Goal: Check status: Check status

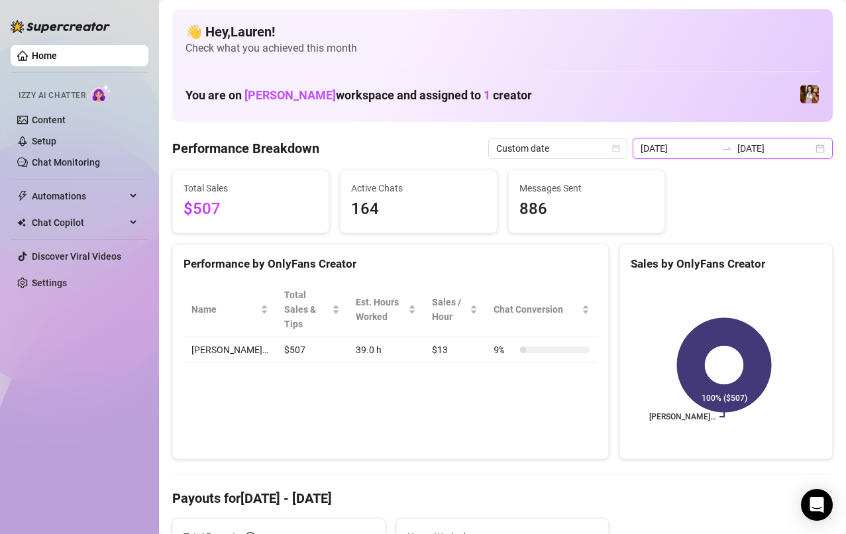
click at [751, 154] on input "[DATE]" at bounding box center [775, 148] width 76 height 15
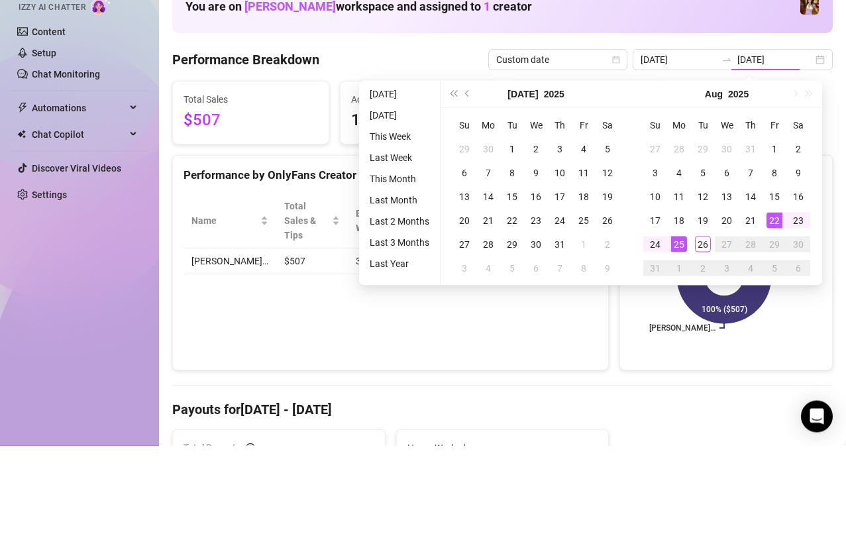
click at [774, 310] on div "22" at bounding box center [774, 309] width 16 height 16
type input "[DATE]"
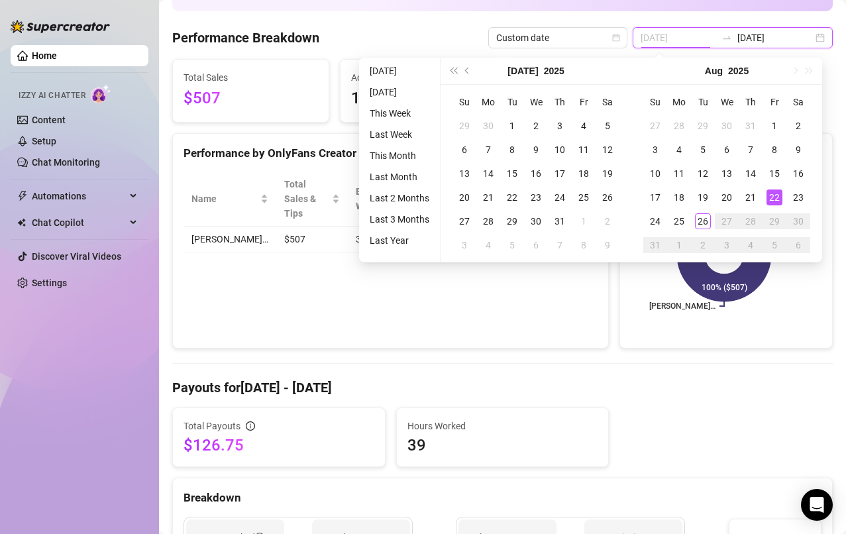
scroll to position [115, 0]
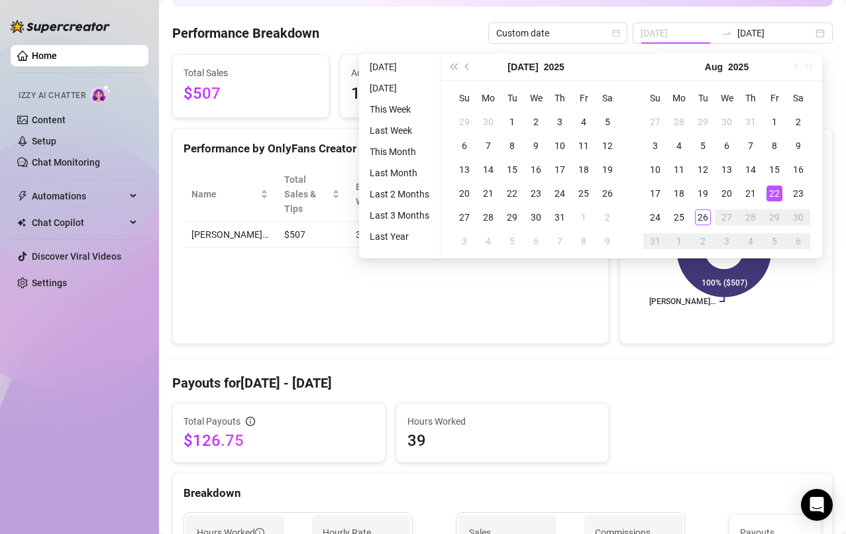
click at [699, 217] on div "26" at bounding box center [703, 217] width 16 height 16
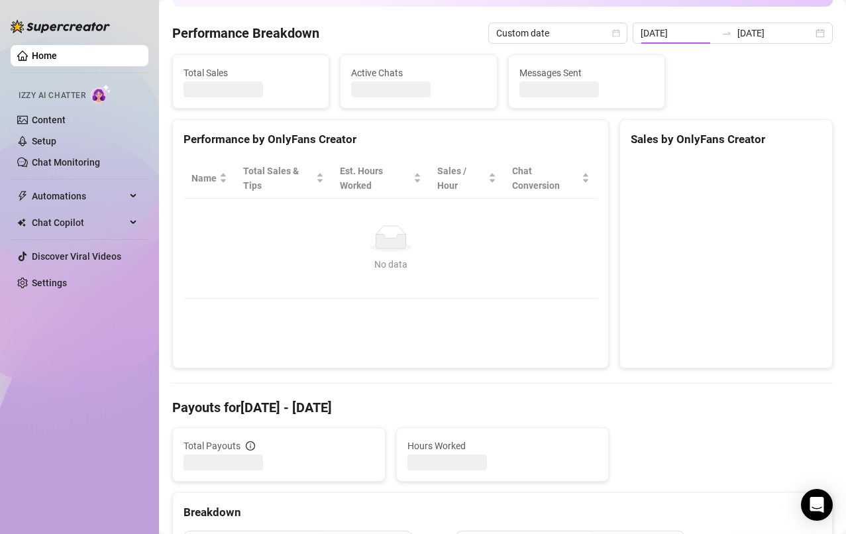
type input "[DATE]"
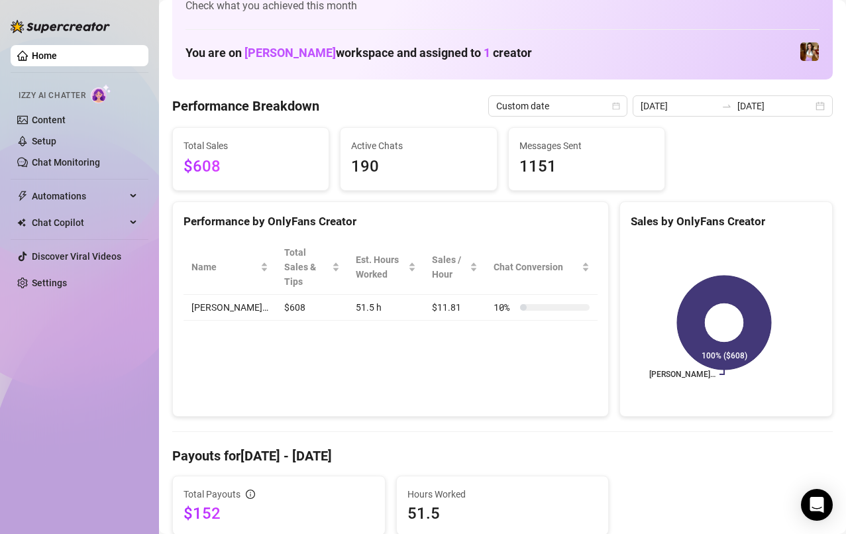
scroll to position [0, 0]
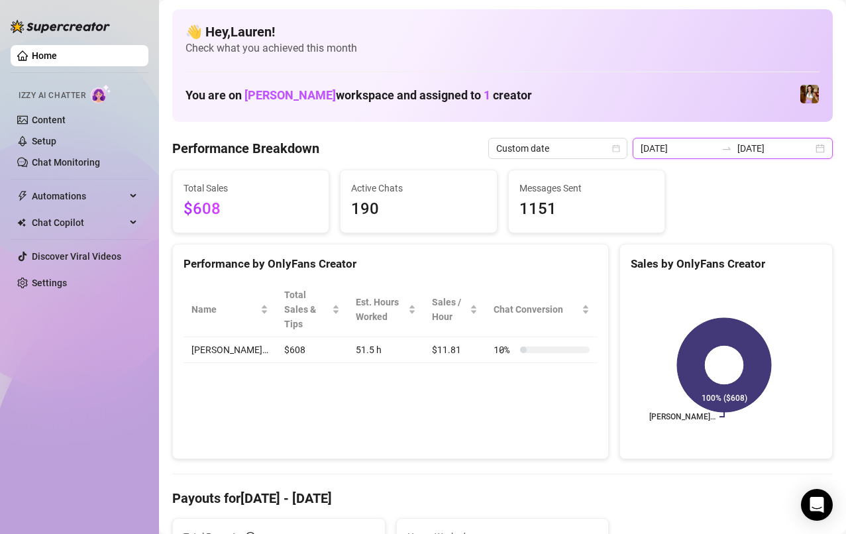
click at [801, 143] on input "[DATE]" at bounding box center [775, 148] width 76 height 15
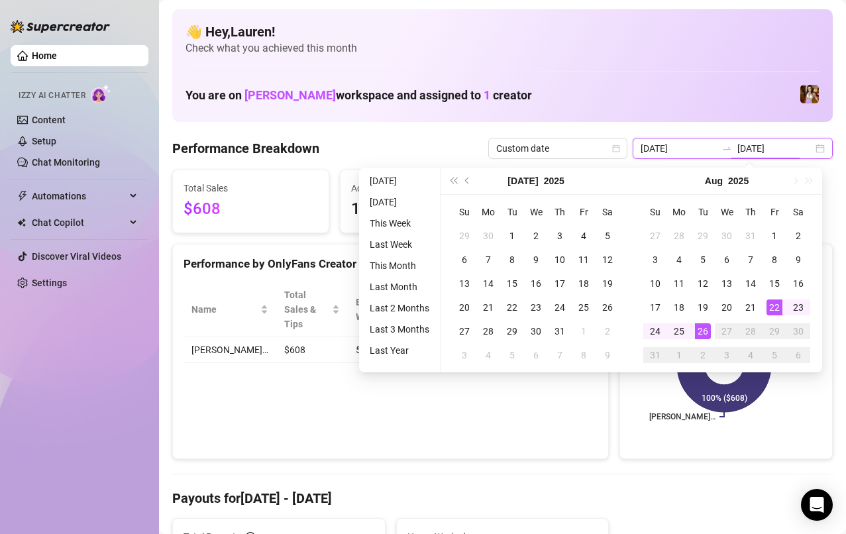
scroll to position [99, 0]
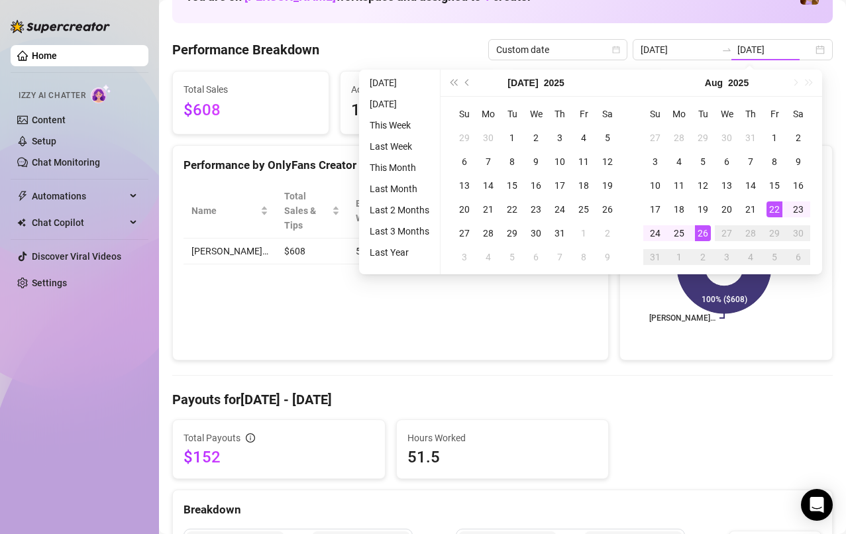
click at [676, 235] on div "25" at bounding box center [679, 233] width 16 height 16
type input "[DATE]"
click at [707, 236] on div "26" at bounding box center [703, 233] width 16 height 16
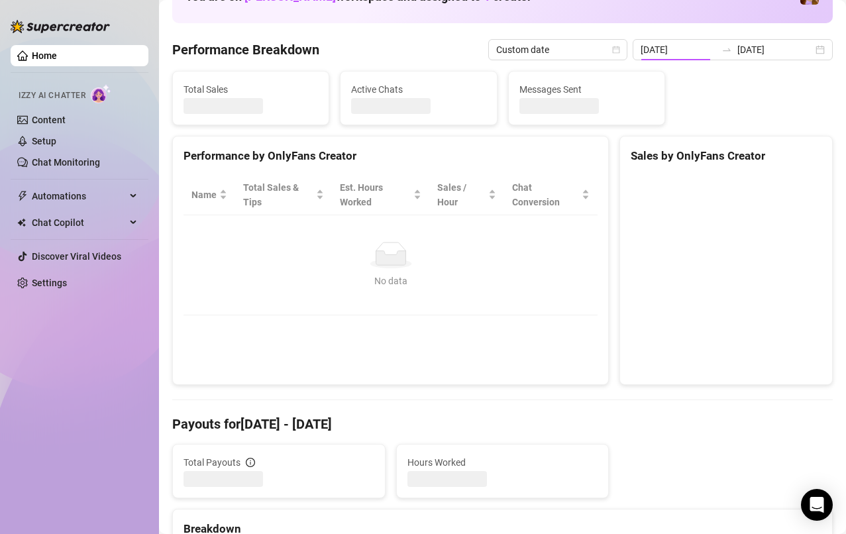
type input "[DATE]"
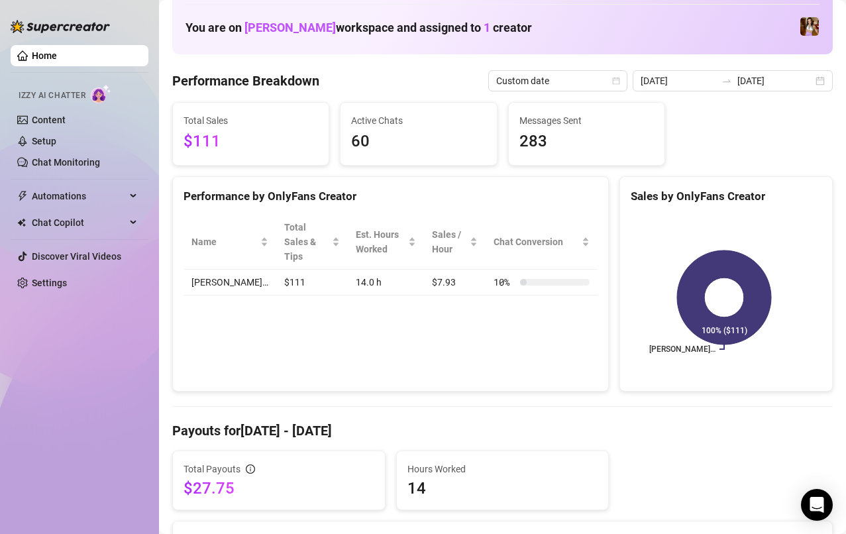
scroll to position [0, 0]
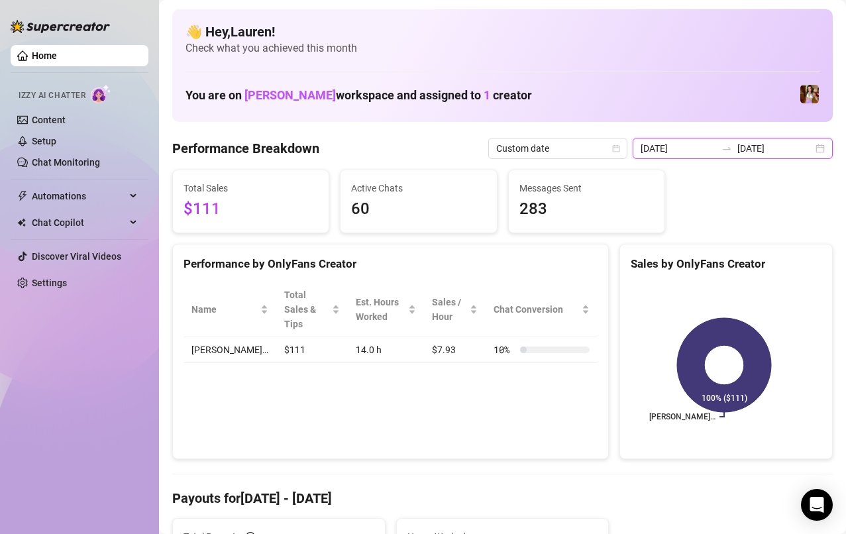
click at [793, 151] on input "[DATE]" at bounding box center [775, 148] width 76 height 15
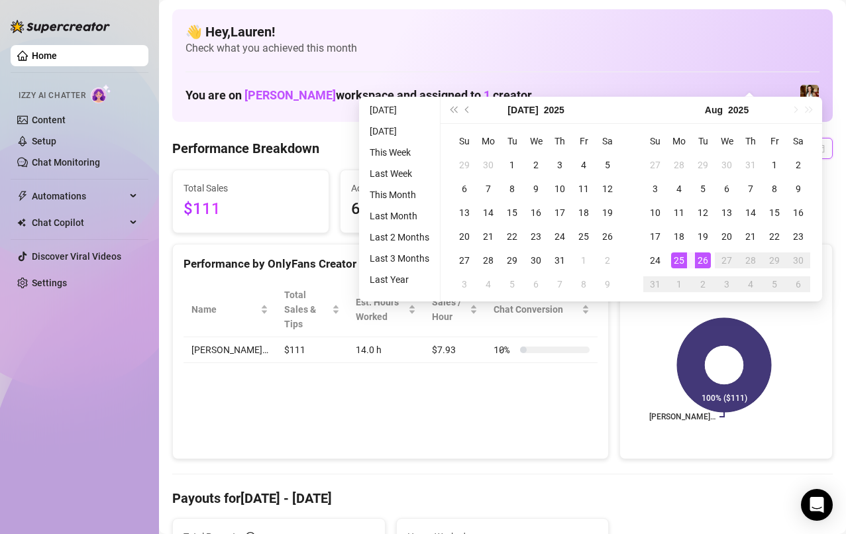
scroll to position [72, 0]
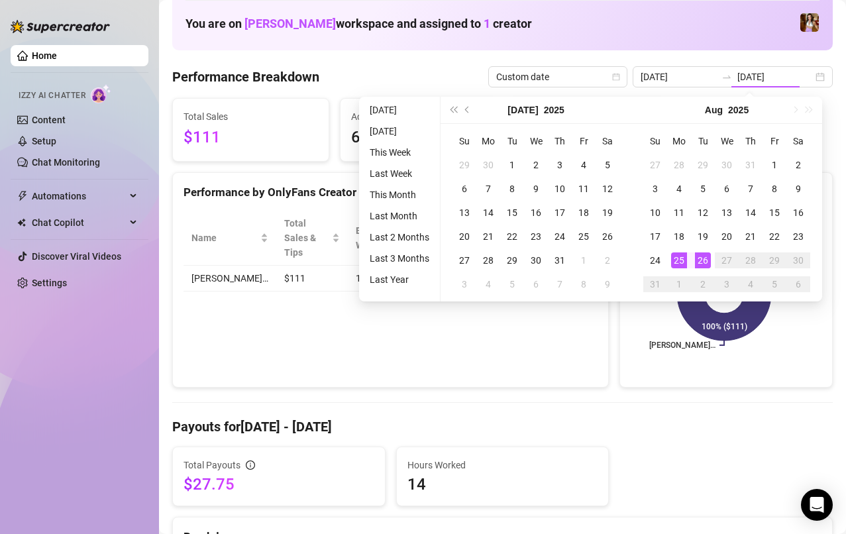
click at [774, 236] on div "22" at bounding box center [774, 237] width 16 height 16
type input "[DATE]"
click at [700, 264] on div "26" at bounding box center [703, 260] width 16 height 16
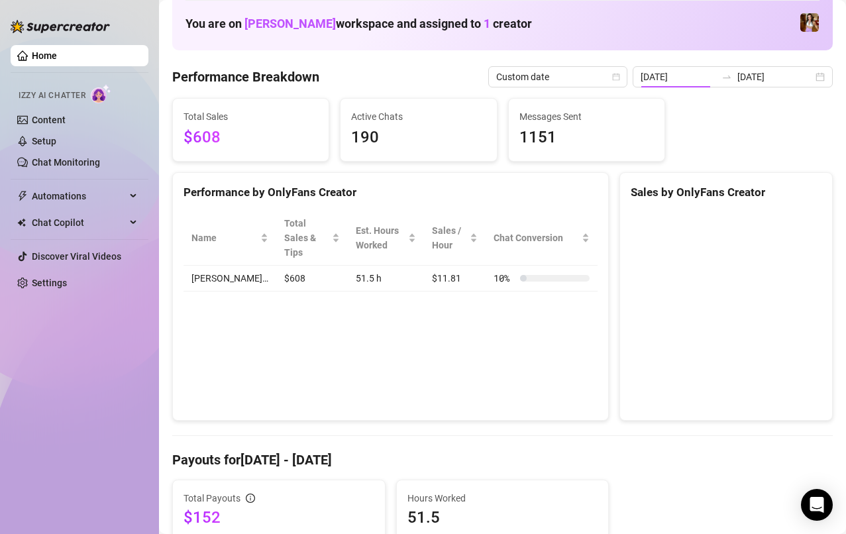
type input "[DATE]"
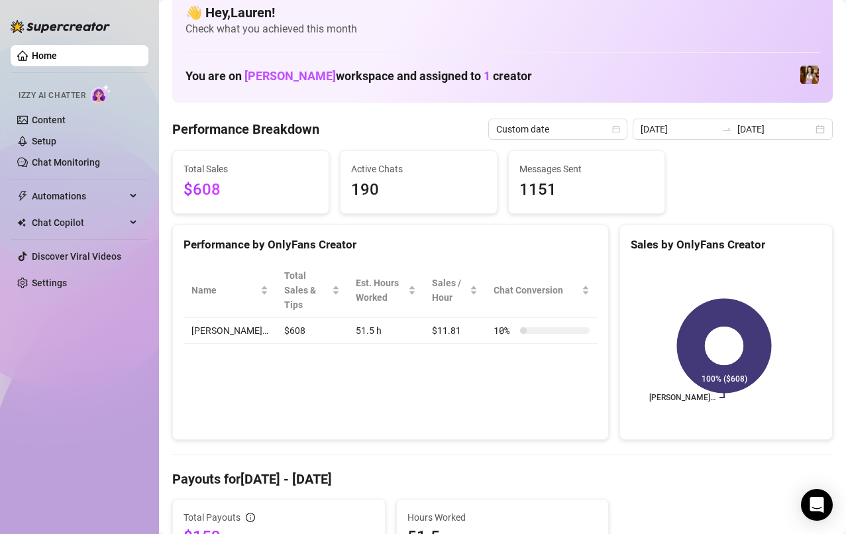
scroll to position [0, 0]
